Goal: Transaction & Acquisition: Purchase product/service

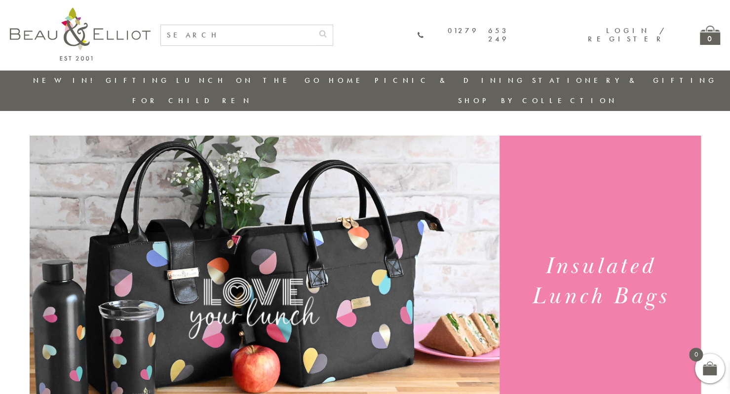
drag, startPoint x: 723, startPoint y: 41, endPoint x: 736, endPoint y: 36, distance: 14.2
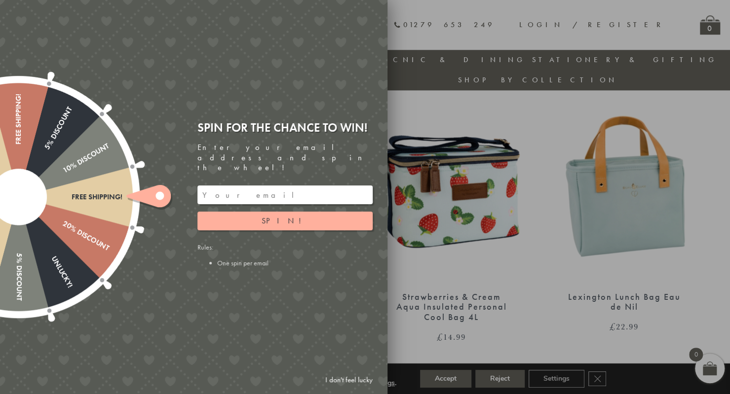
scroll to position [671, 0]
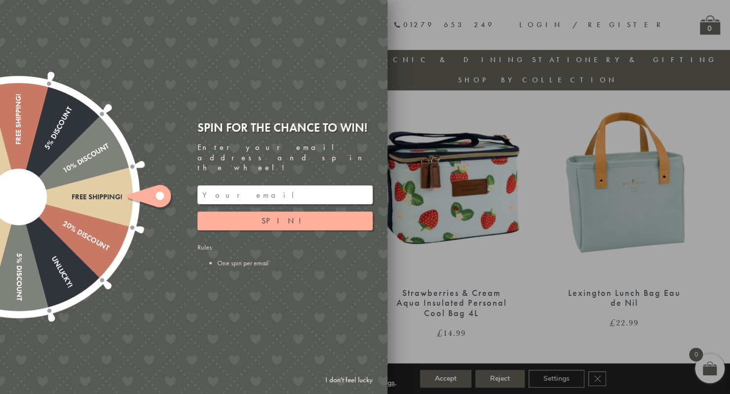
click at [418, 173] on div at bounding box center [365, 197] width 730 height 394
click at [349, 374] on link "I don't feel lucky" at bounding box center [348, 380] width 57 height 18
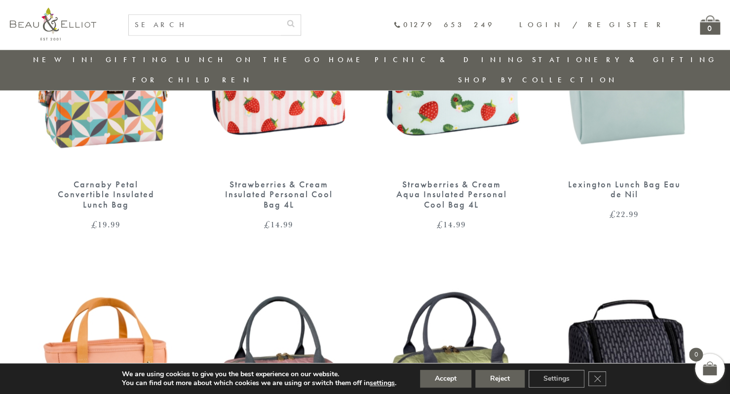
scroll to position [762, 0]
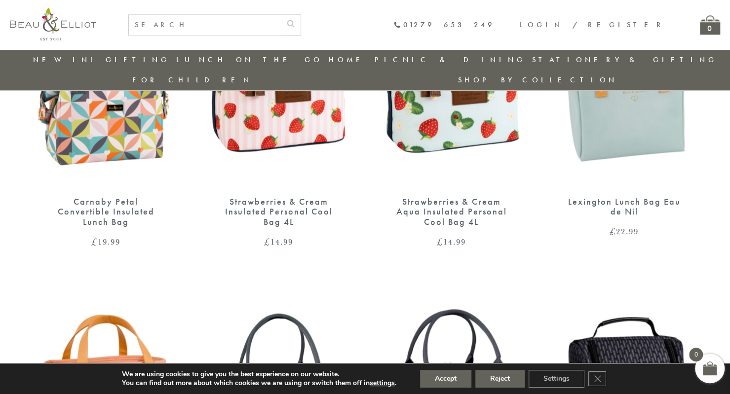
click at [441, 116] on img at bounding box center [451, 88] width 153 height 197
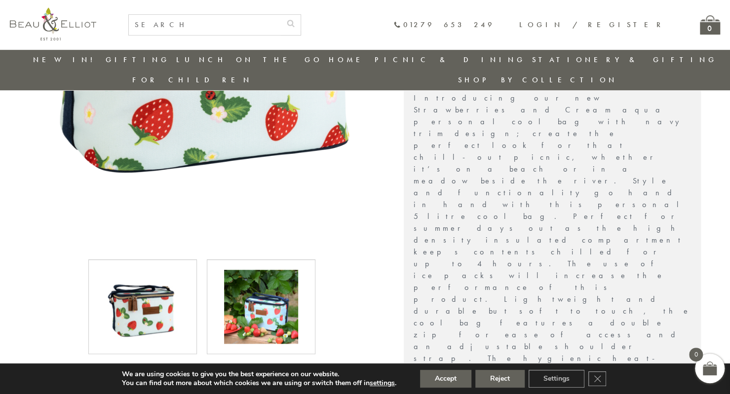
scroll to position [315, 0]
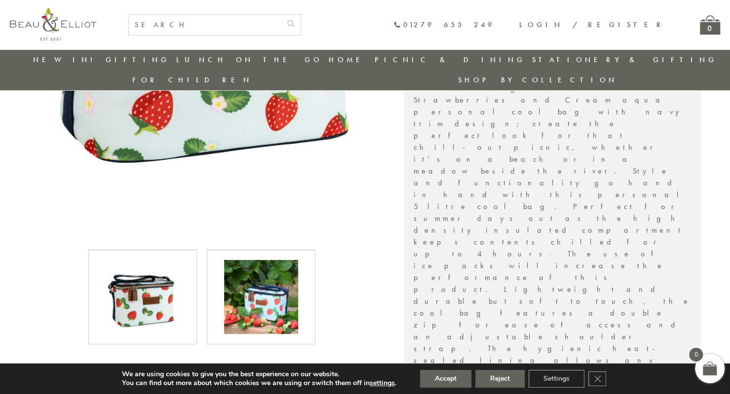
click at [282, 267] on img at bounding box center [261, 297] width 74 height 74
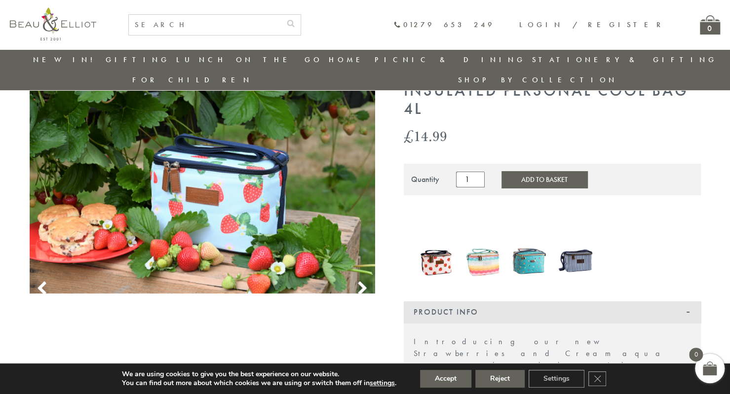
scroll to position [61, 0]
